Goal: Task Accomplishment & Management: Manage account settings

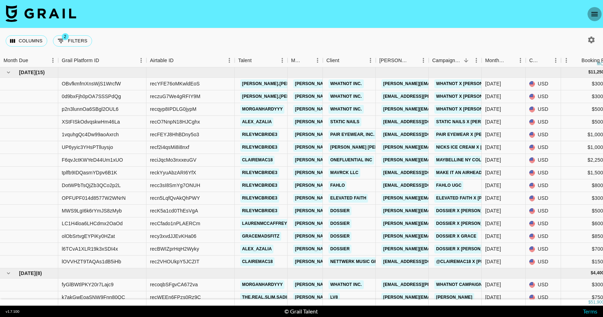
click at [598, 18] on icon "open drawer" at bounding box center [594, 14] width 8 height 8
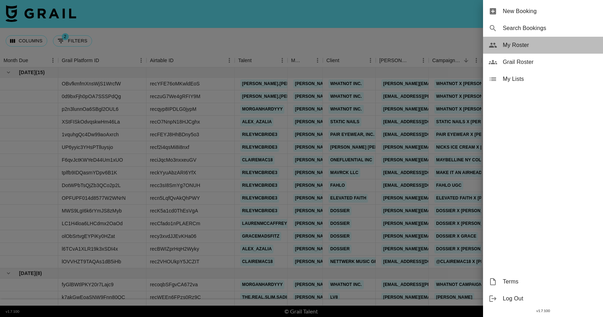
click at [529, 46] on span "My Roster" at bounding box center [549, 45] width 94 height 8
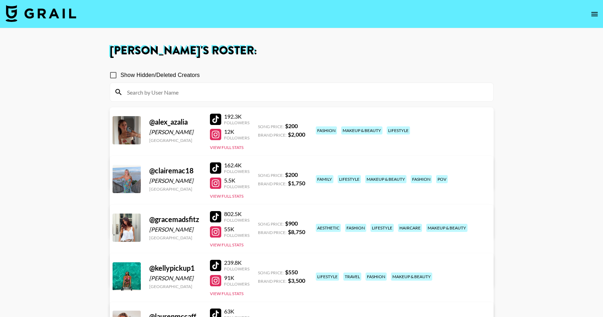
click at [214, 120] on div at bounding box center [215, 119] width 11 height 11
click at [214, 171] on div at bounding box center [215, 167] width 11 height 11
click at [214, 212] on div at bounding box center [215, 216] width 11 height 11
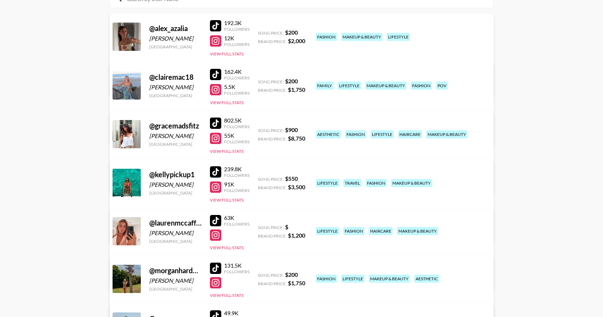
scroll to position [93, 0]
click at [213, 171] on div at bounding box center [215, 171] width 11 height 11
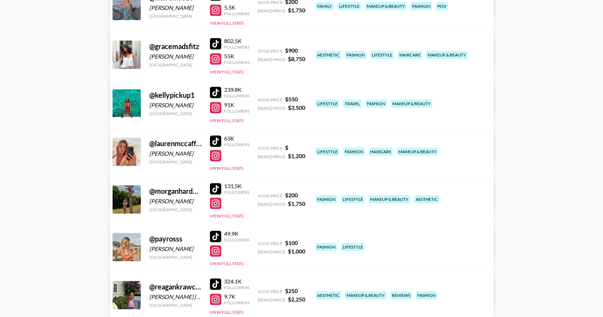
scroll to position [177, 0]
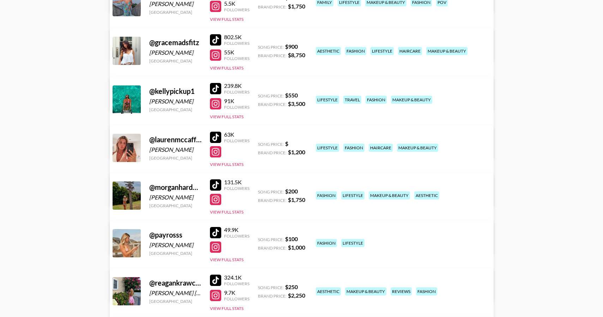
click at [216, 136] on div at bounding box center [215, 137] width 11 height 11
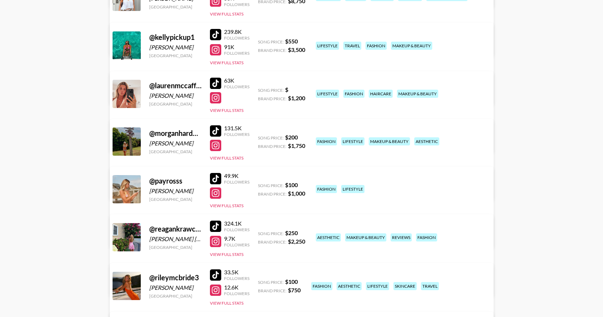
scroll to position [240, 0]
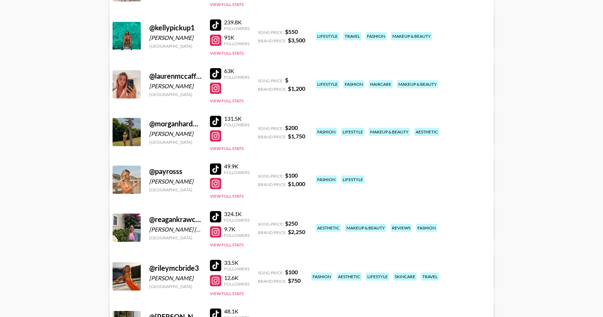
click at [215, 122] on div at bounding box center [215, 121] width 11 height 11
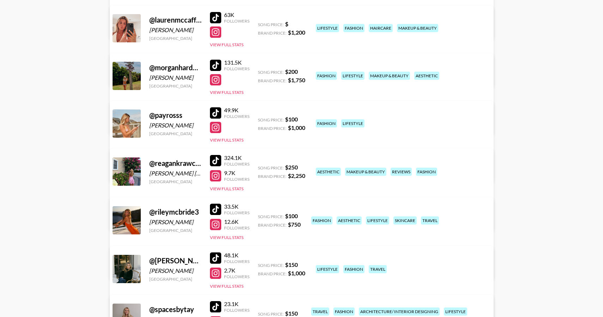
scroll to position [303, 0]
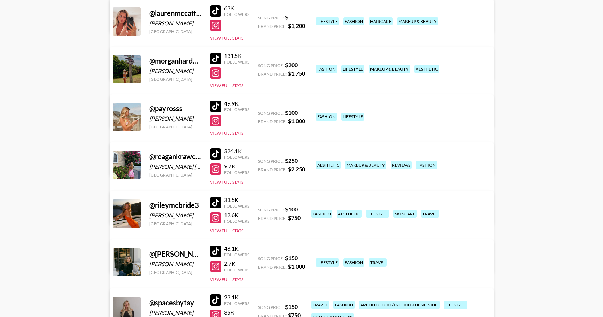
click at [217, 119] on div at bounding box center [215, 120] width 11 height 11
click at [215, 152] on div at bounding box center [215, 153] width 11 height 11
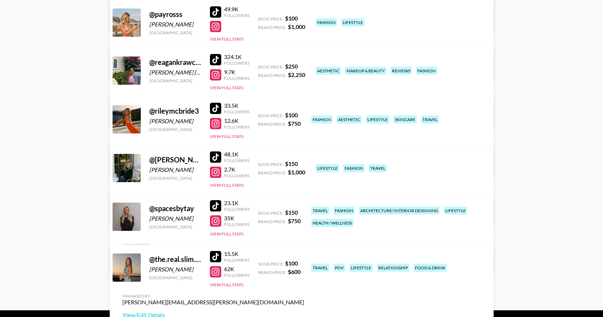
scroll to position [409, 0]
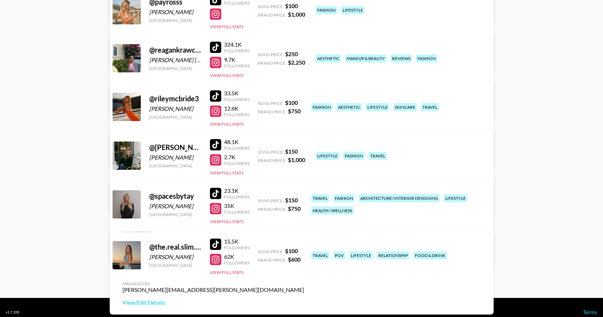
click at [214, 110] on div at bounding box center [215, 110] width 11 height 11
click at [215, 142] on div at bounding box center [215, 144] width 11 height 11
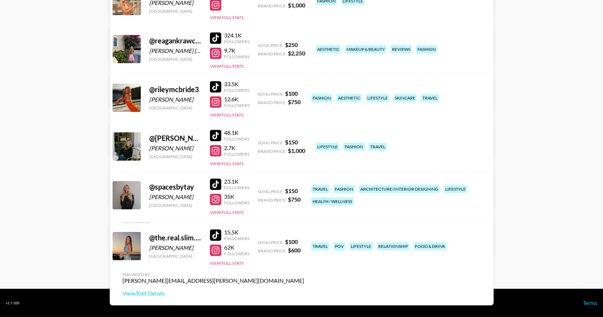
click at [216, 199] on div at bounding box center [215, 199] width 11 height 11
click at [216, 248] on div at bounding box center [215, 249] width 11 height 11
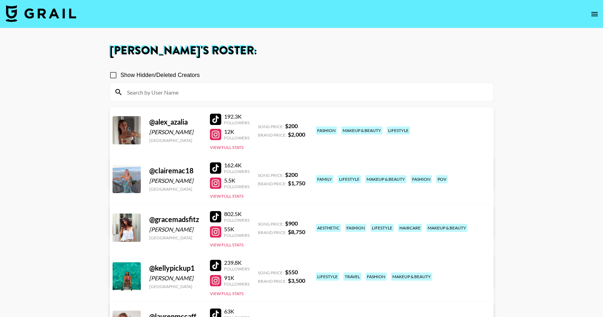
click at [66, 19] on img at bounding box center [41, 13] width 71 height 17
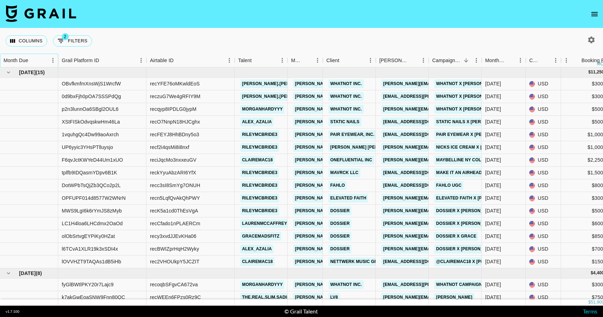
click at [23, 60] on div "Month Due" at bounding box center [16, 61] width 25 height 14
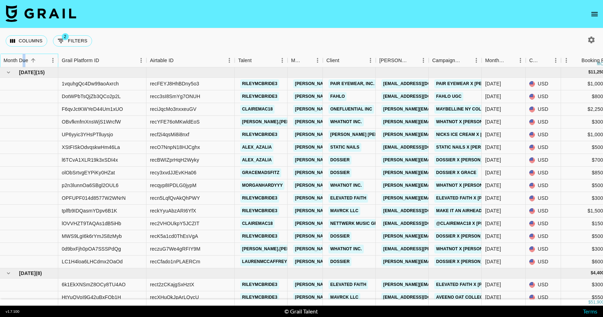
click at [24, 60] on div "Month Due" at bounding box center [16, 61] width 25 height 14
